Goal: Check status: Check status

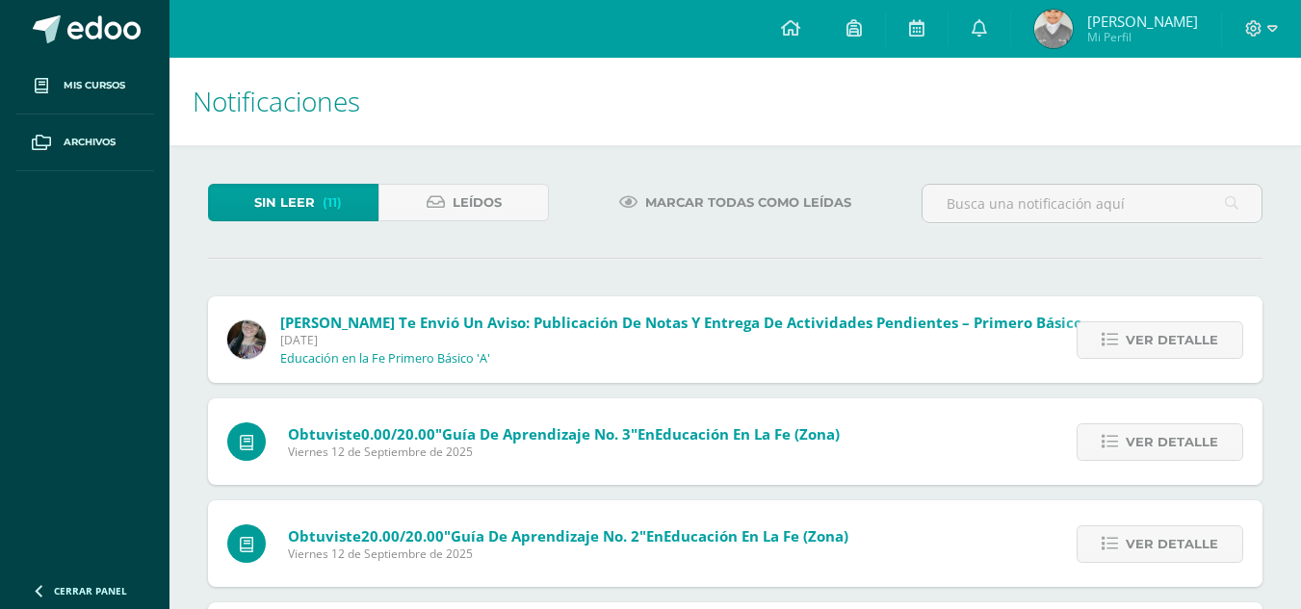
click at [1168, 15] on span "[PERSON_NAME]" at bounding box center [1142, 21] width 111 height 19
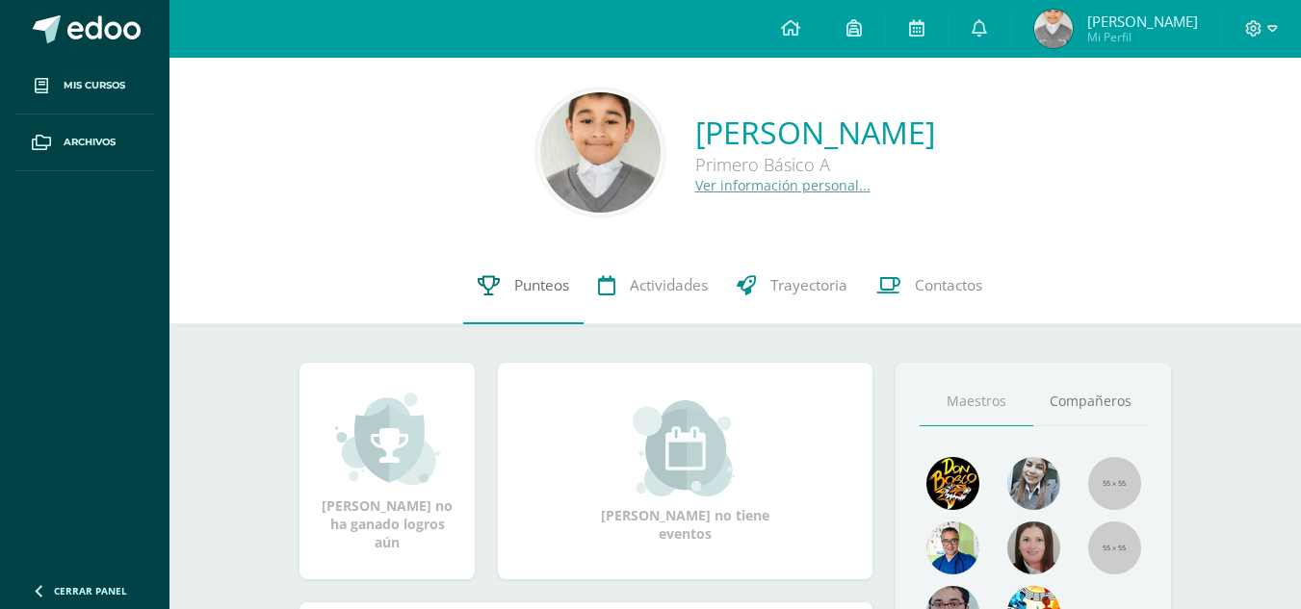
click at [544, 283] on span "Punteos" at bounding box center [541, 285] width 55 height 20
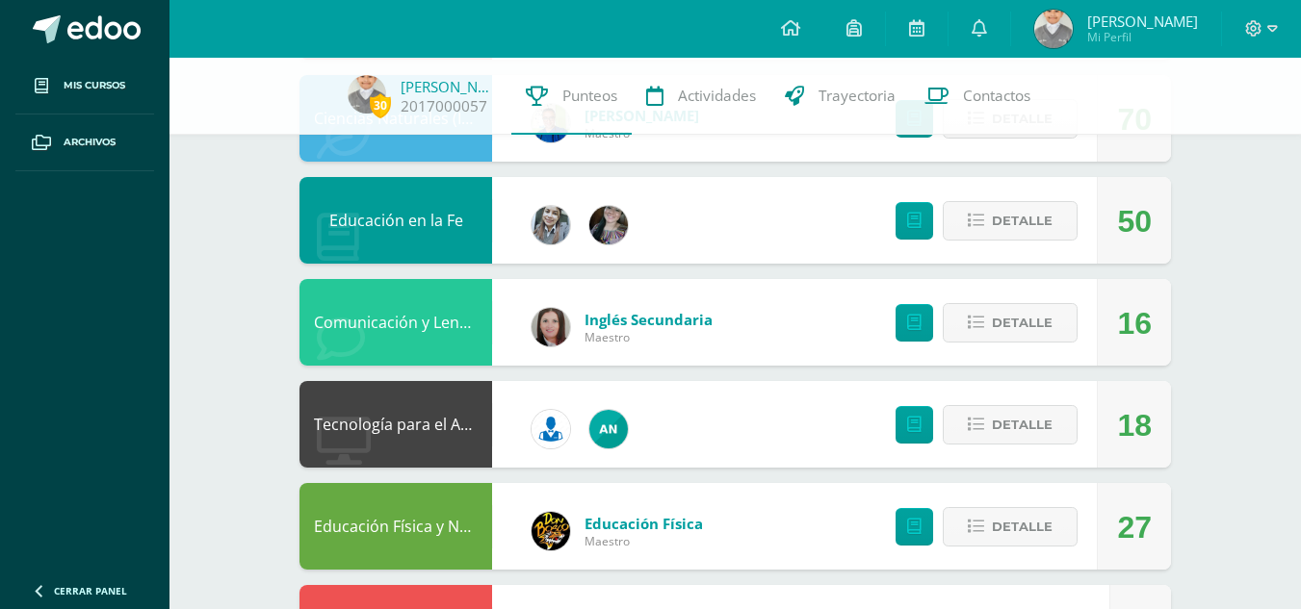
scroll to position [770, 0]
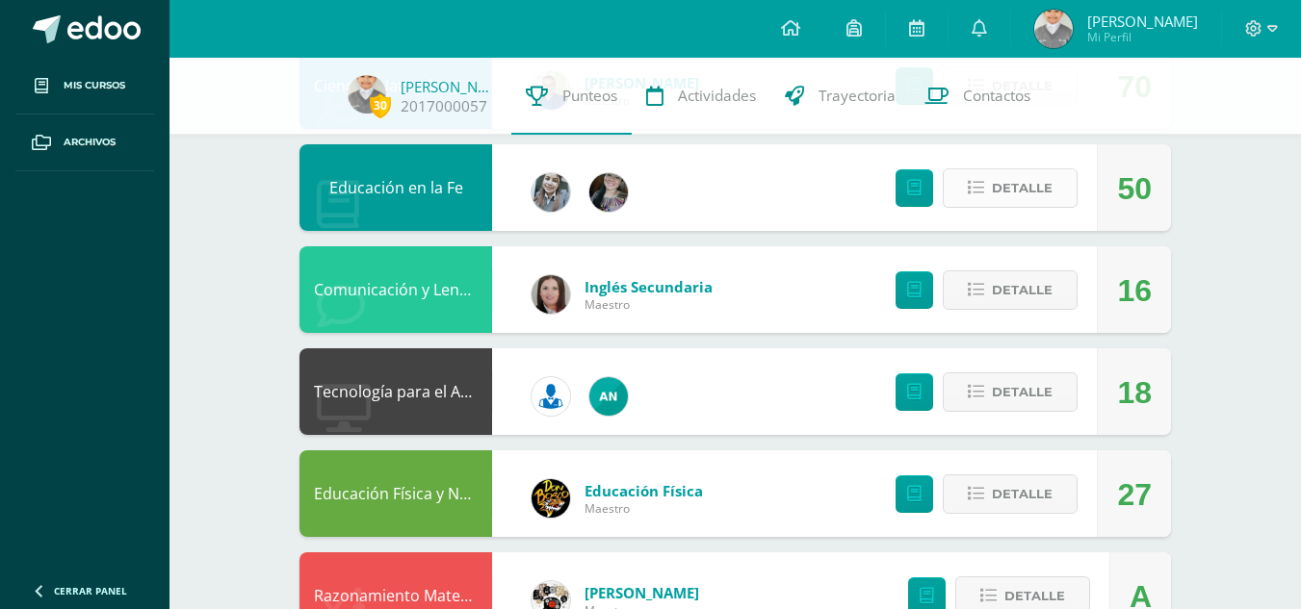
click at [1025, 186] on span "Detalle" at bounding box center [1022, 188] width 61 height 36
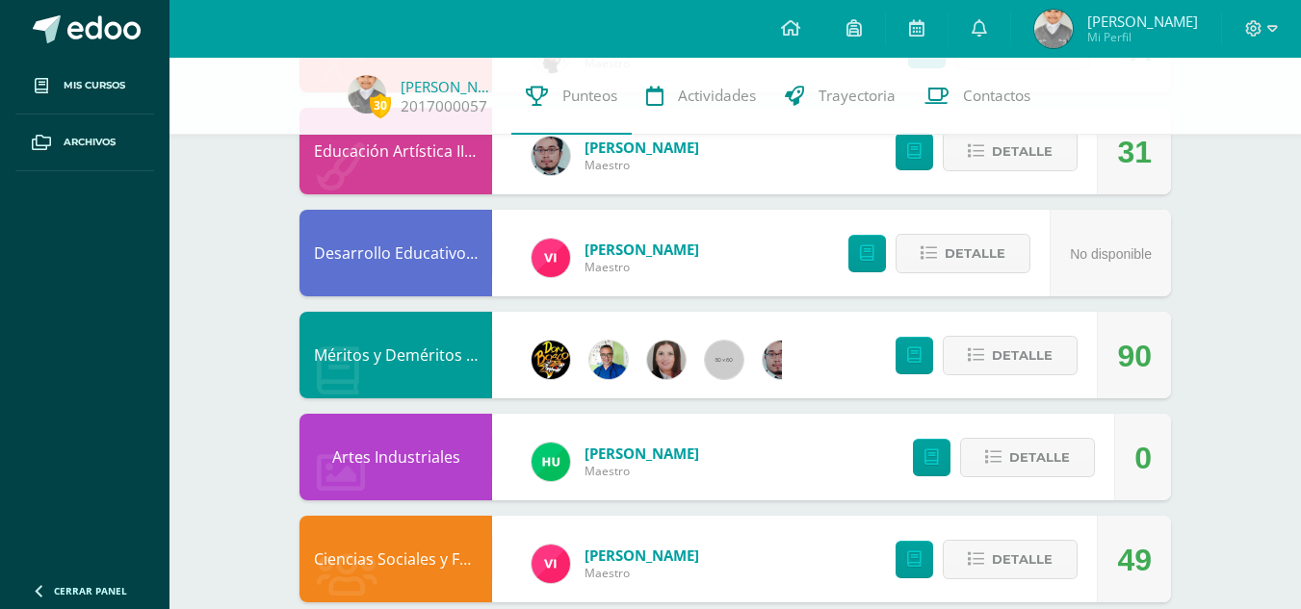
scroll to position [1829, 0]
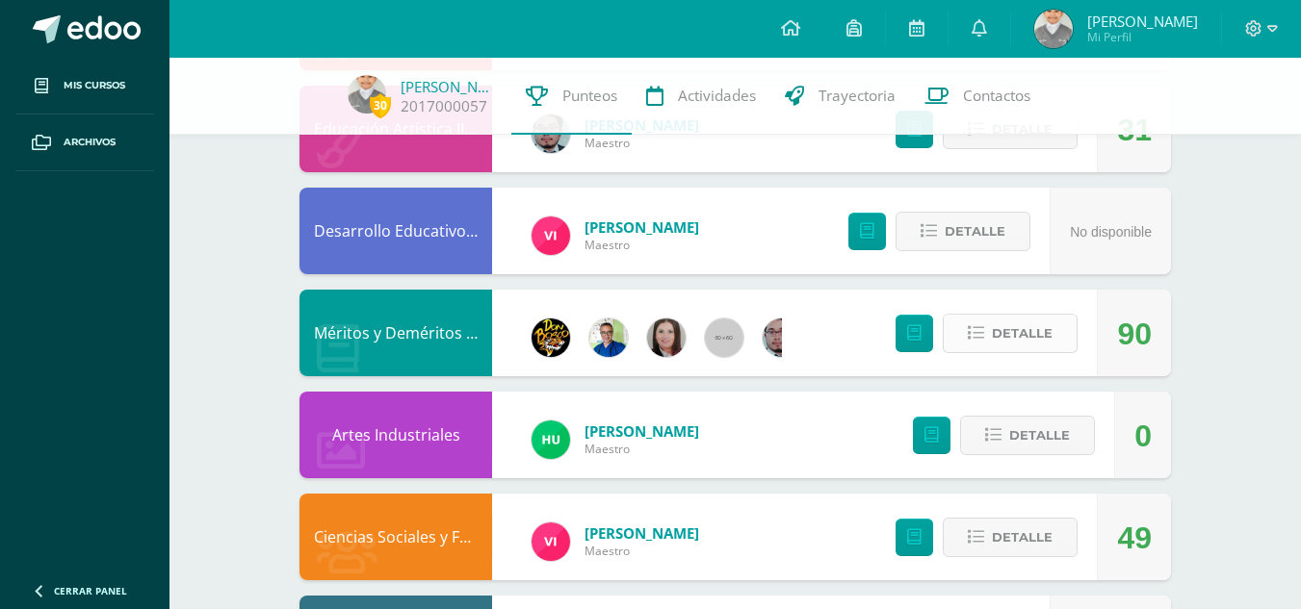
click at [1040, 334] on span "Detalle" at bounding box center [1022, 334] width 61 height 36
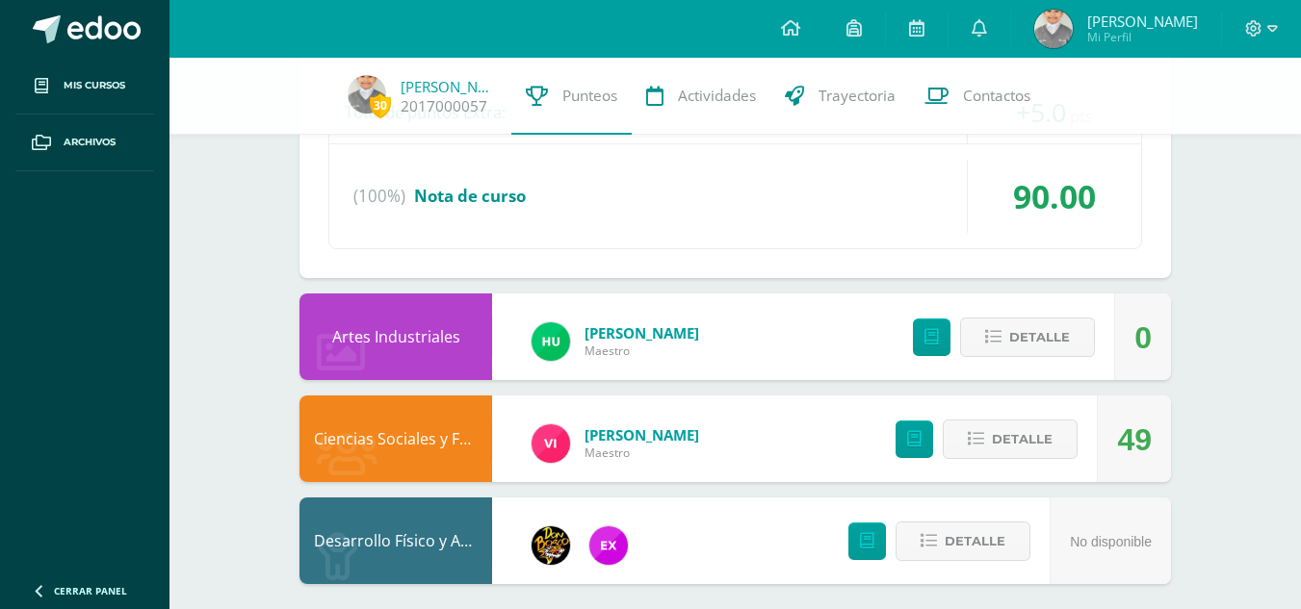
scroll to position [2837, 0]
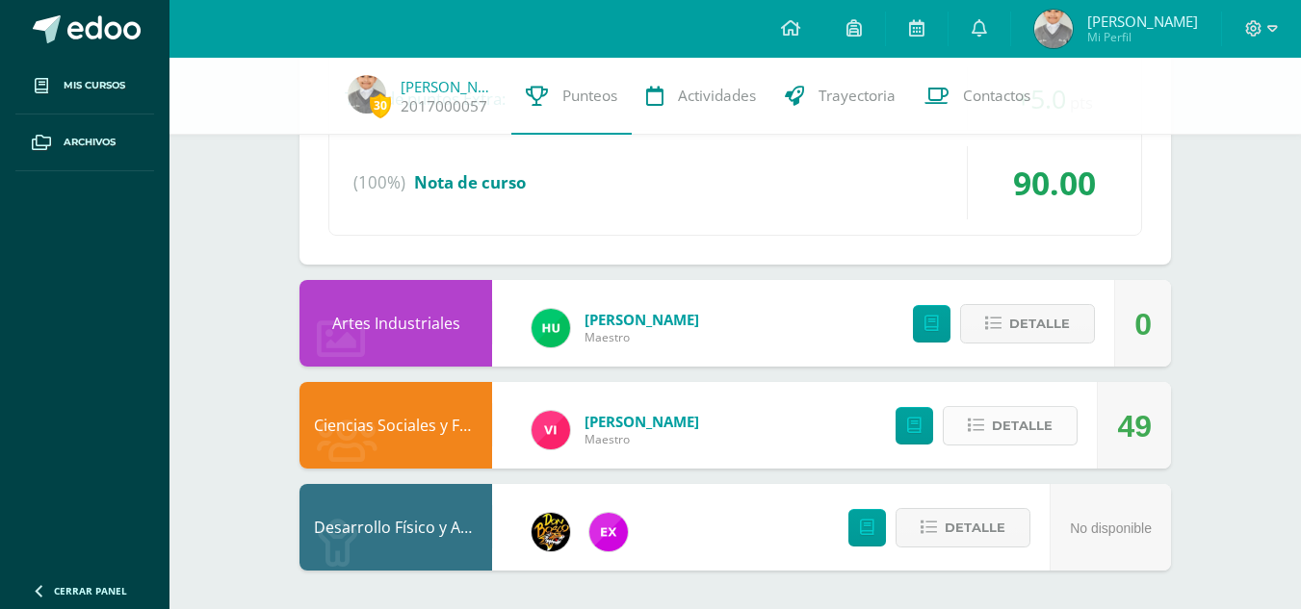
click at [1015, 431] on span "Detalle" at bounding box center [1022, 426] width 61 height 36
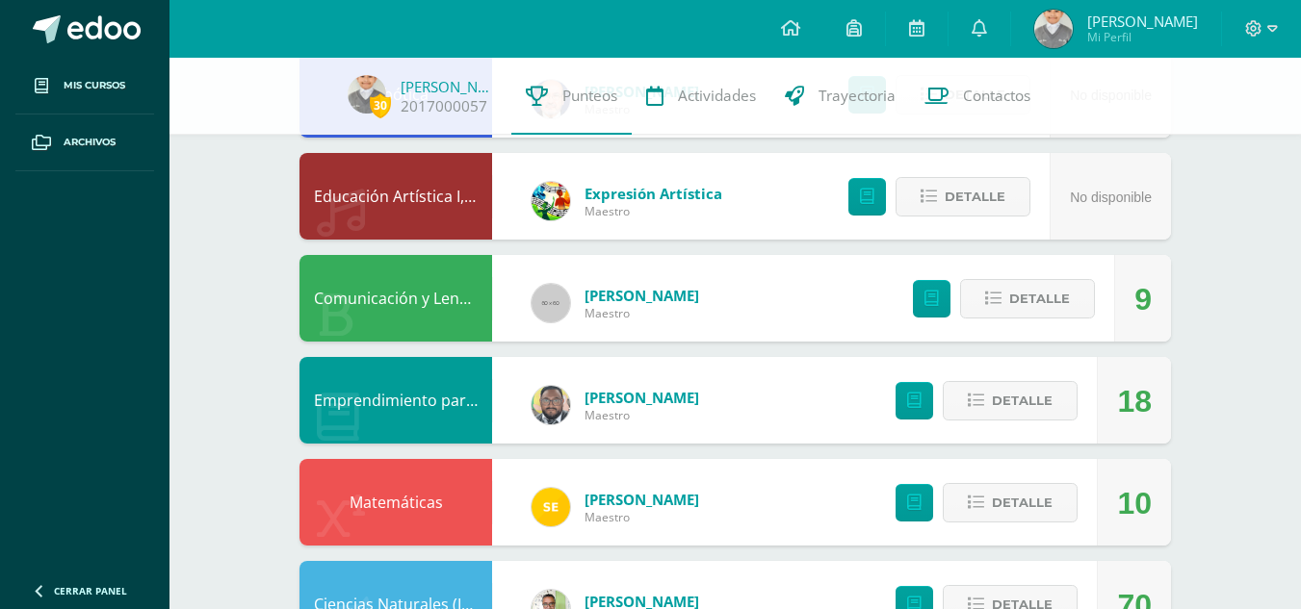
scroll to position [238, 0]
